Goal: Task Accomplishment & Management: Manage account settings

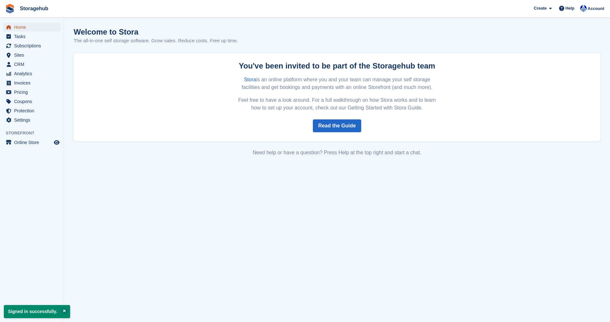
click at [37, 26] on span "Home" at bounding box center [33, 27] width 38 height 9
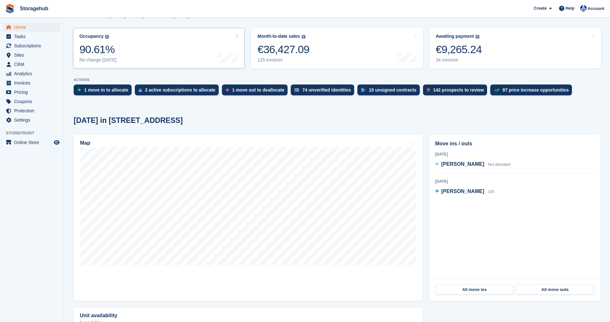
scroll to position [128, 0]
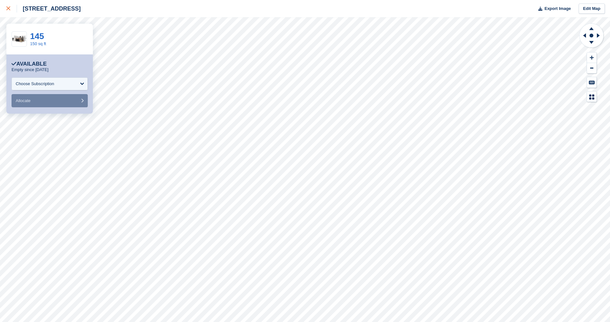
click at [9, 6] on div at bounding box center [11, 9] width 11 height 8
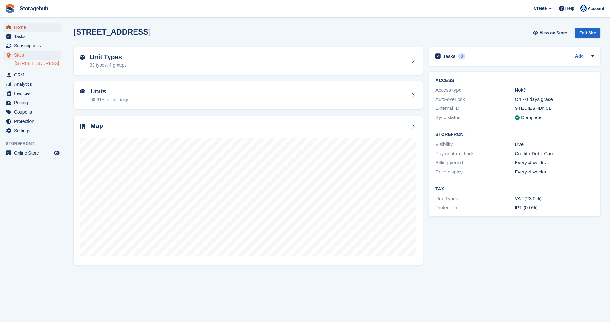
click at [19, 23] on span "Home" at bounding box center [33, 27] width 38 height 9
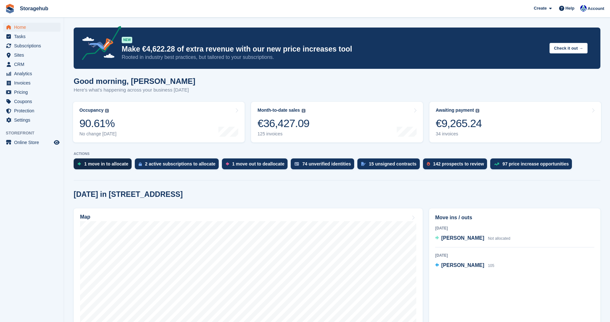
click at [107, 163] on div "1 move in to allocate" at bounding box center [106, 163] width 44 height 5
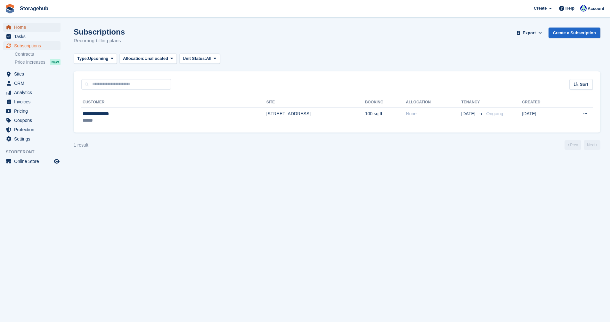
click at [16, 27] on span "Home" at bounding box center [33, 27] width 38 height 9
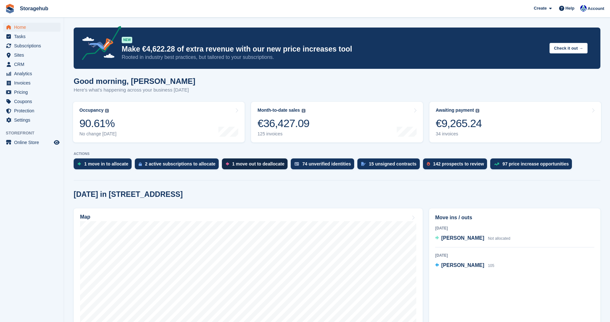
click at [245, 165] on div "1 move out to deallocate" at bounding box center [258, 163] width 52 height 5
click at [168, 165] on div "2 active subscriptions to allocate" at bounding box center [180, 163] width 70 height 5
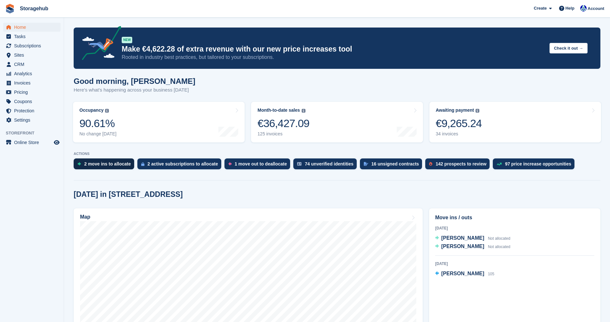
click at [100, 164] on div "2 move ins to allocate" at bounding box center [107, 163] width 47 height 5
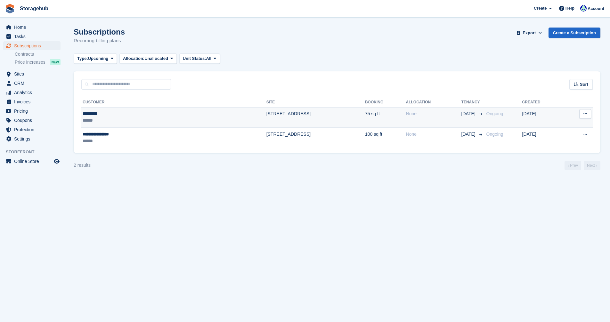
click at [589, 117] on button at bounding box center [586, 114] width 12 height 10
click at [459, 119] on td "None" at bounding box center [433, 117] width 55 height 21
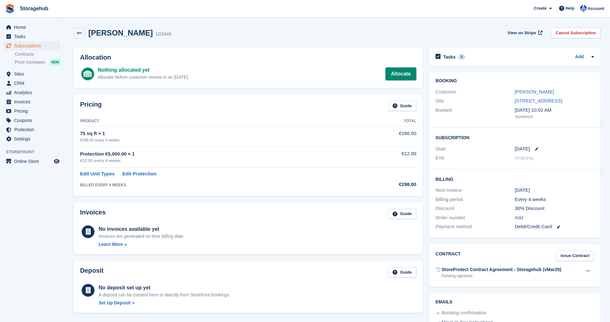
click at [411, 73] on link "Allocate" at bounding box center [401, 74] width 31 height 13
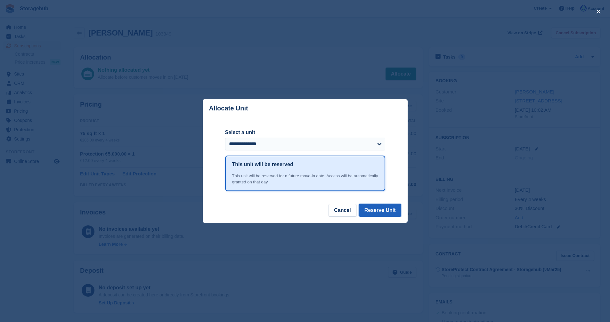
click at [382, 209] on button "Reserve Unit" at bounding box center [380, 210] width 42 height 13
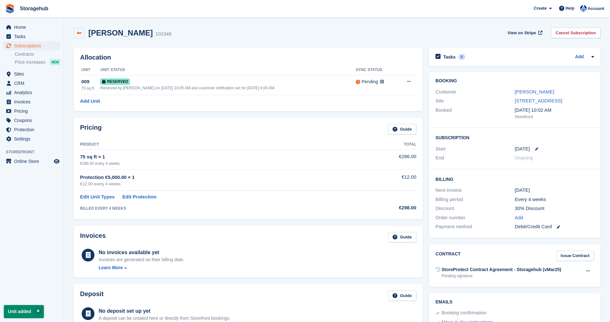
click at [78, 32] on icon at bounding box center [79, 33] width 5 height 5
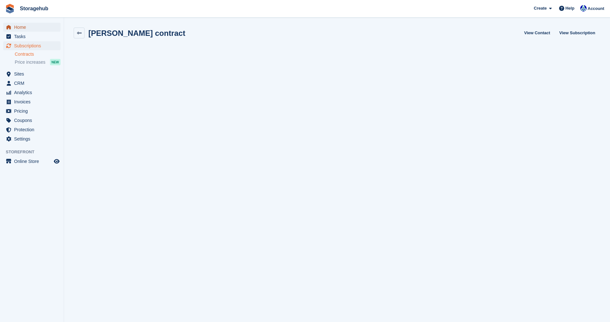
click at [25, 25] on span "Home" at bounding box center [33, 27] width 38 height 9
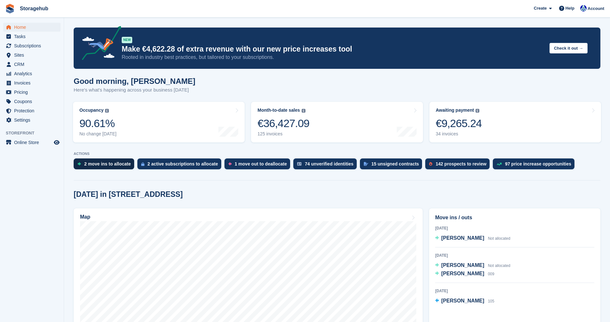
click at [101, 161] on div "2 move ins to allocate" at bounding box center [107, 163] width 47 height 5
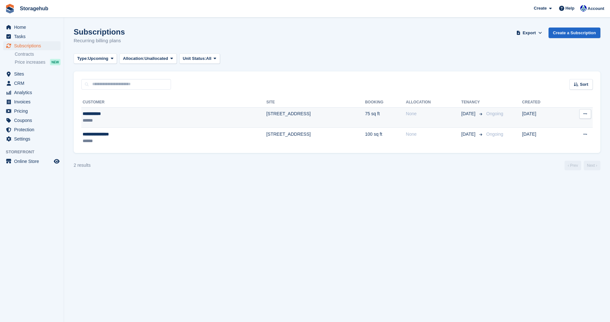
click at [315, 119] on td "[STREET_ADDRESS]" at bounding box center [316, 117] width 99 height 21
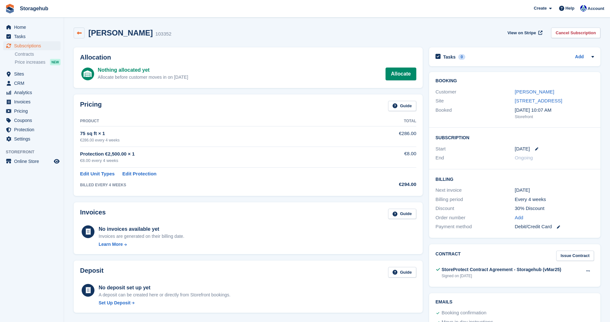
click at [78, 37] on link at bounding box center [79, 33] width 11 height 11
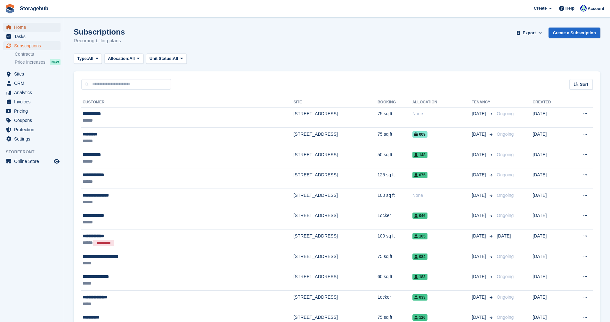
click at [21, 28] on span "Home" at bounding box center [33, 27] width 38 height 9
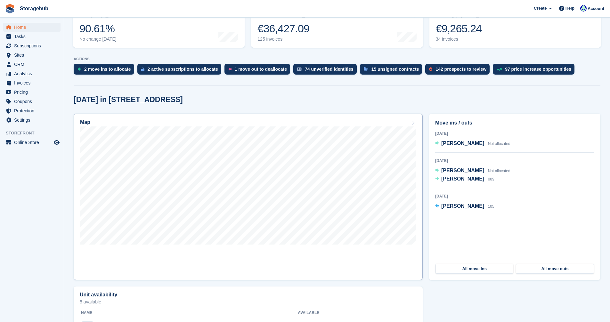
scroll to position [96, 0]
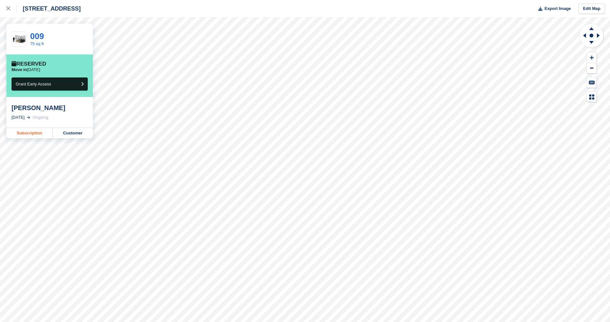
click at [30, 135] on link "Subscription" at bounding box center [29, 133] width 46 height 10
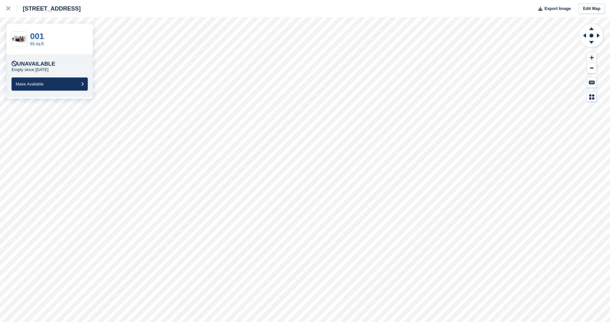
click at [158, 10] on div "5 Fern Road, Sandyford, Dublin, D18 V6R3 Export Image Edit Map" at bounding box center [305, 8] width 610 height 17
click at [206, 14] on div "5 Fern Road, Sandyford, Dublin, D18 V6R3 Export Image Edit Map" at bounding box center [305, 8] width 610 height 17
click at [166, 11] on div "5 Fern Road, Sandyford, Dublin, D18 V6R3 Export Image Edit Map" at bounding box center [305, 8] width 610 height 17
click at [12, 10] on div at bounding box center [11, 9] width 11 height 8
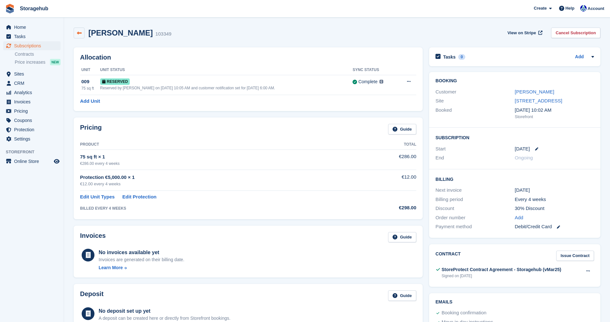
click at [77, 35] on icon at bounding box center [79, 33] width 5 height 5
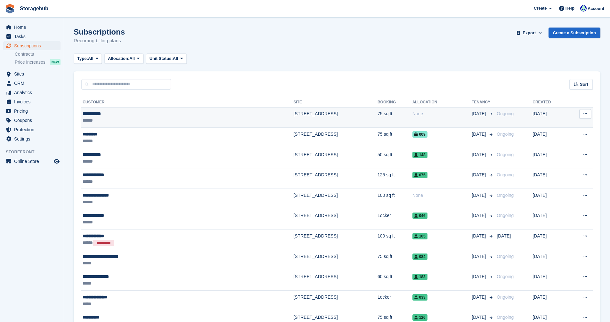
click at [293, 116] on td "[STREET_ADDRESS]" at bounding box center [335, 117] width 84 height 21
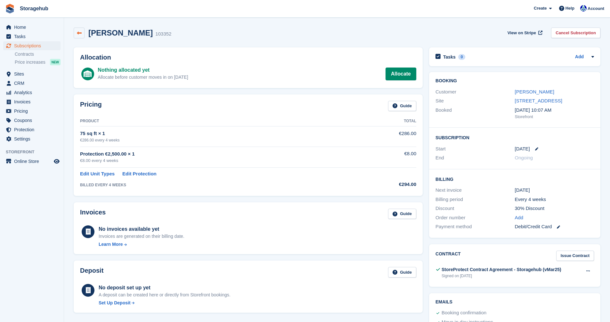
click at [81, 34] on icon at bounding box center [79, 33] width 5 height 5
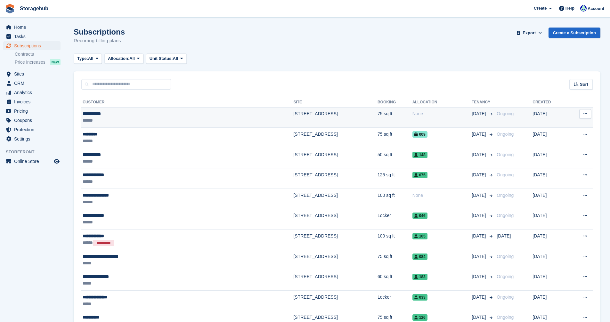
click at [422, 116] on div "None" at bounding box center [443, 114] width 60 height 7
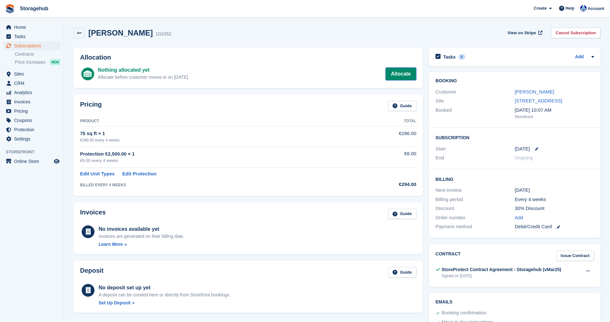
click at [404, 78] on link "Allocate" at bounding box center [401, 74] width 31 height 13
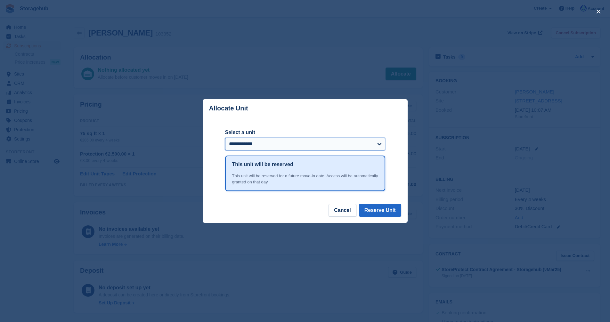
click at [378, 143] on select "**********" at bounding box center [305, 144] width 160 height 13
click at [350, 72] on div "close" at bounding box center [305, 161] width 610 height 322
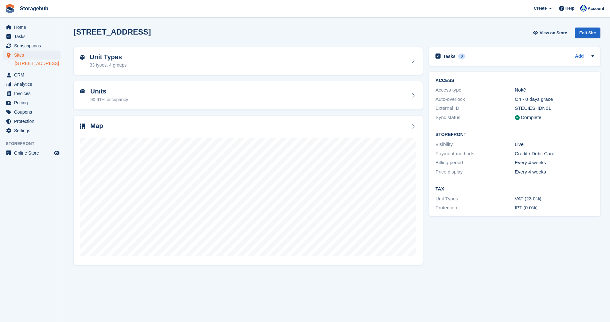
drag, startPoint x: 405, startPoint y: 23, endPoint x: 397, endPoint y: 20, distance: 8.6
click at [405, 23] on section "[STREET_ADDRESS] View on Store Edit Site Unit Types 33 types, 4 groups Units 90…" at bounding box center [337, 161] width 546 height 322
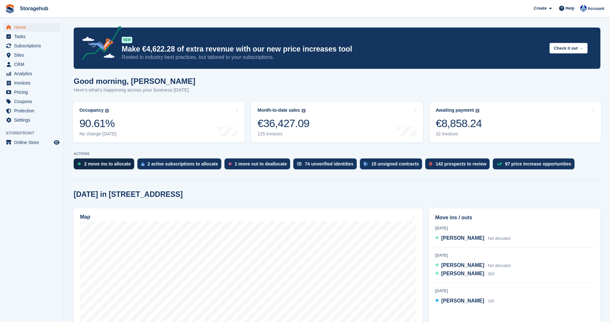
click at [98, 169] on div "2 move ins to allocate" at bounding box center [104, 164] width 61 height 11
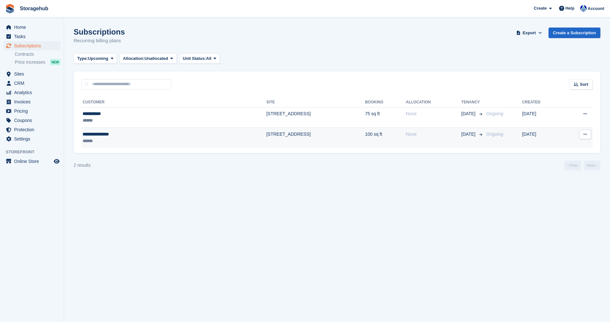
click at [293, 136] on td "[STREET_ADDRESS]" at bounding box center [316, 138] width 99 height 20
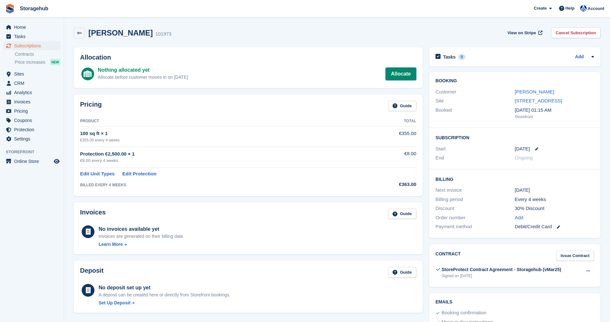
click at [401, 69] on link "Allocate" at bounding box center [401, 74] width 31 height 13
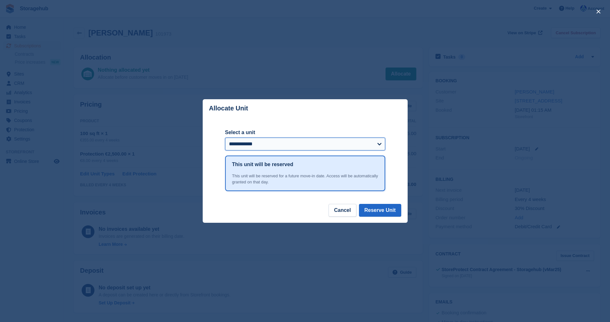
click at [353, 146] on select "**********" at bounding box center [305, 144] width 160 height 13
select select "*****"
click at [225, 138] on select "**********" at bounding box center [305, 144] width 160 height 13
click at [382, 209] on button "Reserve Unit" at bounding box center [380, 210] width 42 height 13
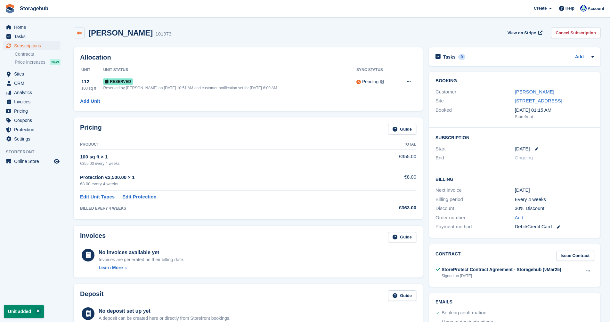
click at [76, 33] on link at bounding box center [79, 33] width 11 height 11
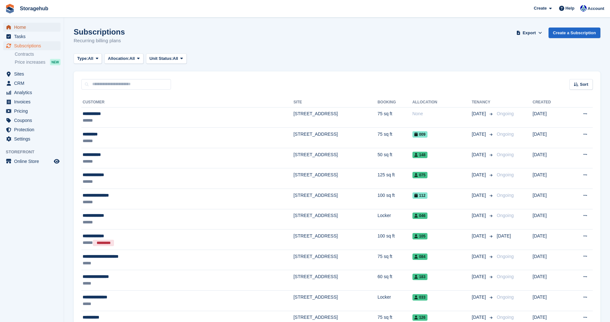
click at [26, 27] on span "Home" at bounding box center [33, 27] width 38 height 9
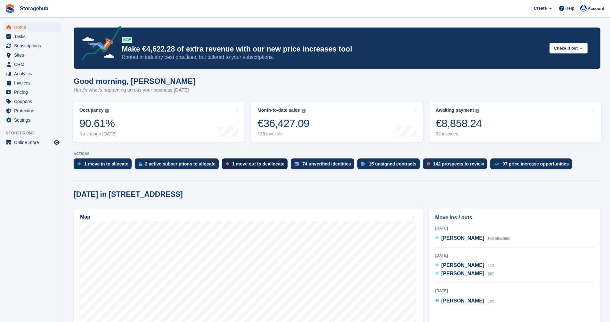
click at [250, 167] on div "1 move out to deallocate" at bounding box center [258, 163] width 52 height 5
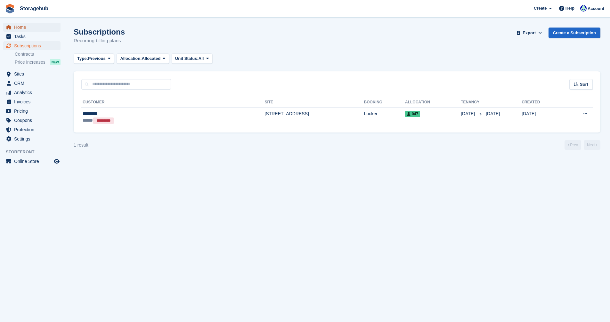
click at [21, 28] on span "Home" at bounding box center [33, 27] width 38 height 9
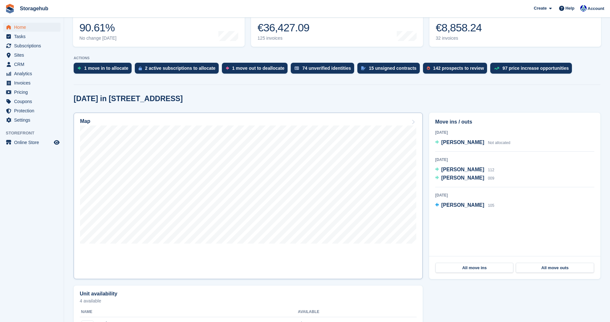
scroll to position [96, 0]
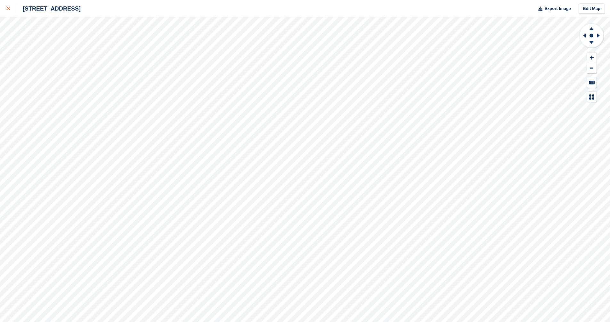
click at [8, 9] on icon at bounding box center [8, 8] width 4 height 4
